Goal: Task Accomplishment & Management: Complete application form

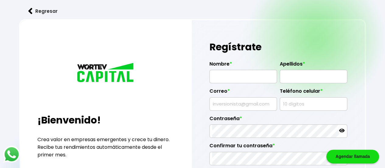
click at [232, 74] on input "text" at bounding box center [243, 76] width 62 height 13
type input "C"
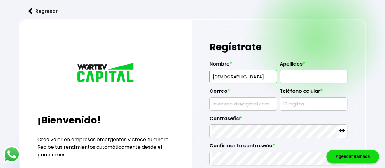
type input "[DEMOGRAPHIC_DATA]"
click at [301, 75] on input "text" at bounding box center [314, 76] width 62 height 13
type input "S"
type input "[PERSON_NAME]"
click at [232, 103] on input "text" at bounding box center [243, 103] width 62 height 13
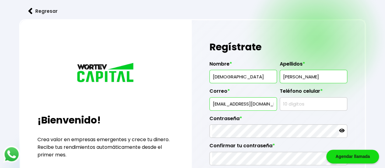
click at [274, 103] on input "[EMAIL_ADDRESS][DOMAIN_NAME]" at bounding box center [243, 103] width 62 height 13
type input "[EMAIL_ADDRESS][DOMAIN_NAME]"
click at [296, 104] on input "text" at bounding box center [314, 103] width 62 height 13
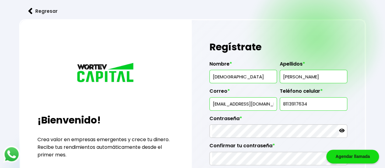
type input "8113917634"
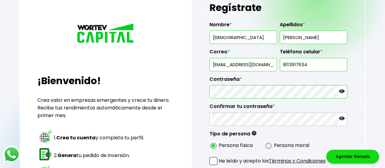
scroll to position [40, 0]
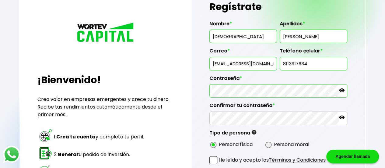
click at [341, 89] on icon at bounding box center [341, 89] width 5 height 5
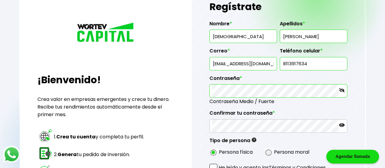
click at [341, 122] on icon at bounding box center [341, 124] width 5 height 5
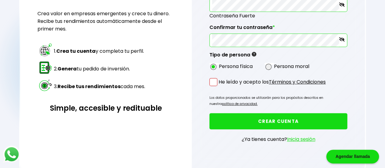
scroll to position [126, 0]
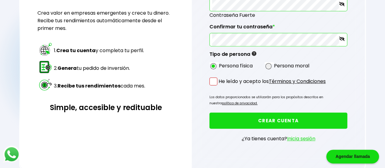
click at [213, 79] on span at bounding box center [213, 81] width 8 height 8
click at [220, 86] on input "He leído y acepto los Términos y Condiciones" at bounding box center [220, 86] width 0 height 0
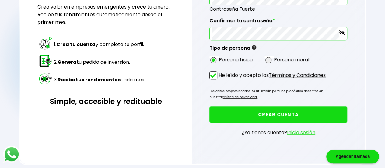
scroll to position [133, 0]
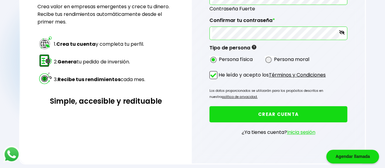
click at [256, 111] on button "CREAR CUENTA" at bounding box center [278, 114] width 138 height 16
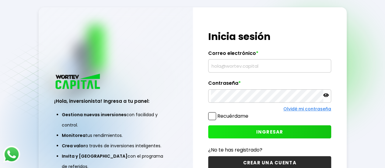
click at [242, 64] on input "text" at bounding box center [270, 65] width 118 height 13
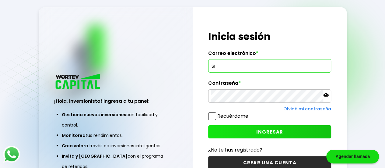
type input "S"
type input "[EMAIL_ADDRESS][DOMAIN_NAME]"
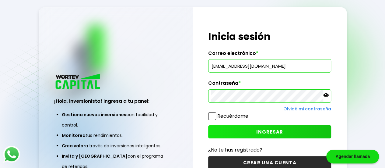
click at [324, 97] on icon at bounding box center [325, 95] width 5 height 4
click at [273, 130] on span "INGRESAR" at bounding box center [269, 131] width 27 height 6
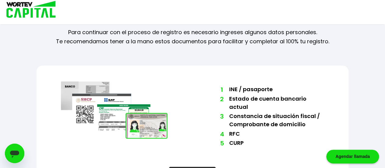
scroll to position [48, 0]
